Goal: Task Accomplishment & Management: Manage account settings

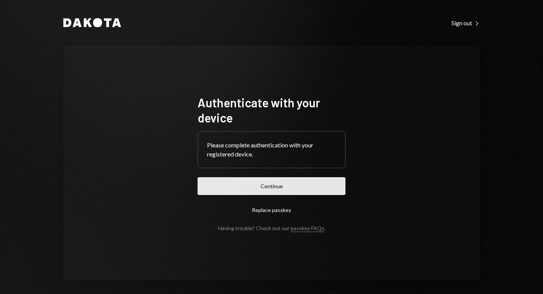
click at [297, 189] on button "Continue" at bounding box center [272, 186] width 148 height 18
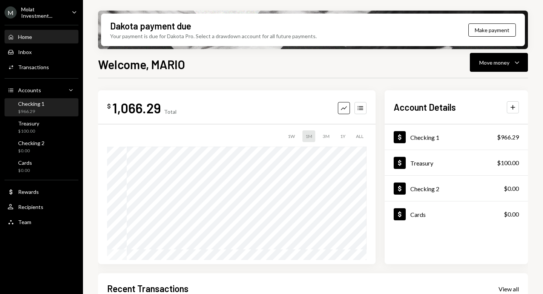
click at [38, 108] on div "$966.29" at bounding box center [31, 111] width 26 height 6
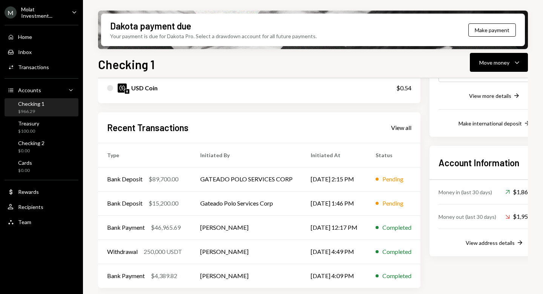
scroll to position [148, 0]
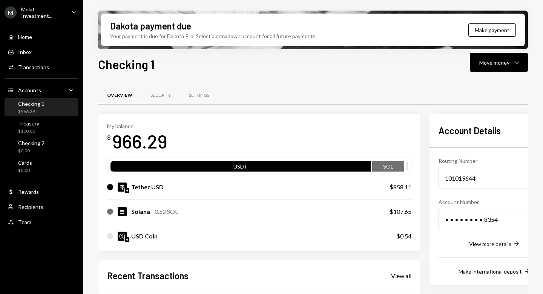
click at [22, 13] on div "Molat Investment..." at bounding box center [43, 12] width 45 height 13
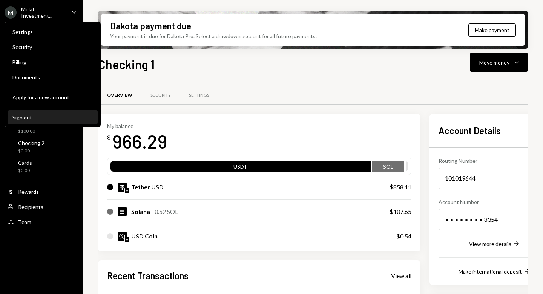
click at [37, 117] on div "Sign out" at bounding box center [52, 117] width 81 height 6
